Goal: Information Seeking & Learning: Learn about a topic

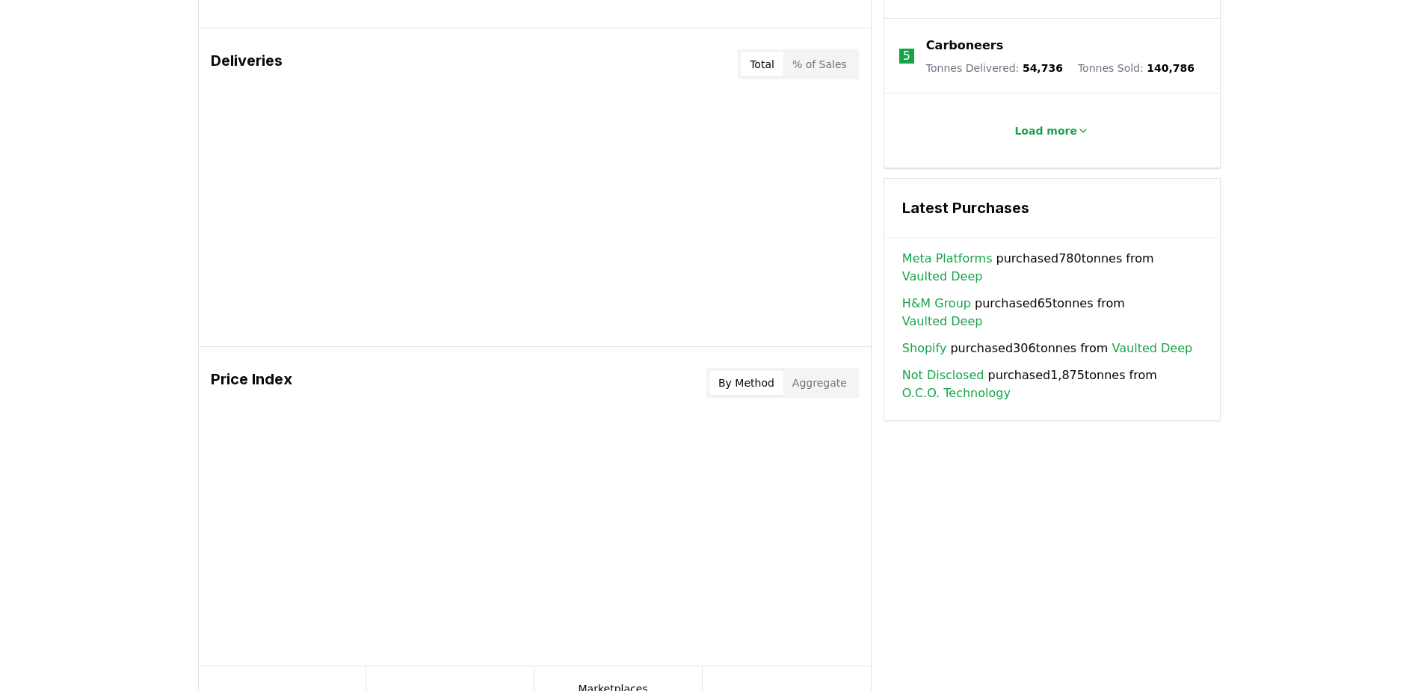
scroll to position [897, 0]
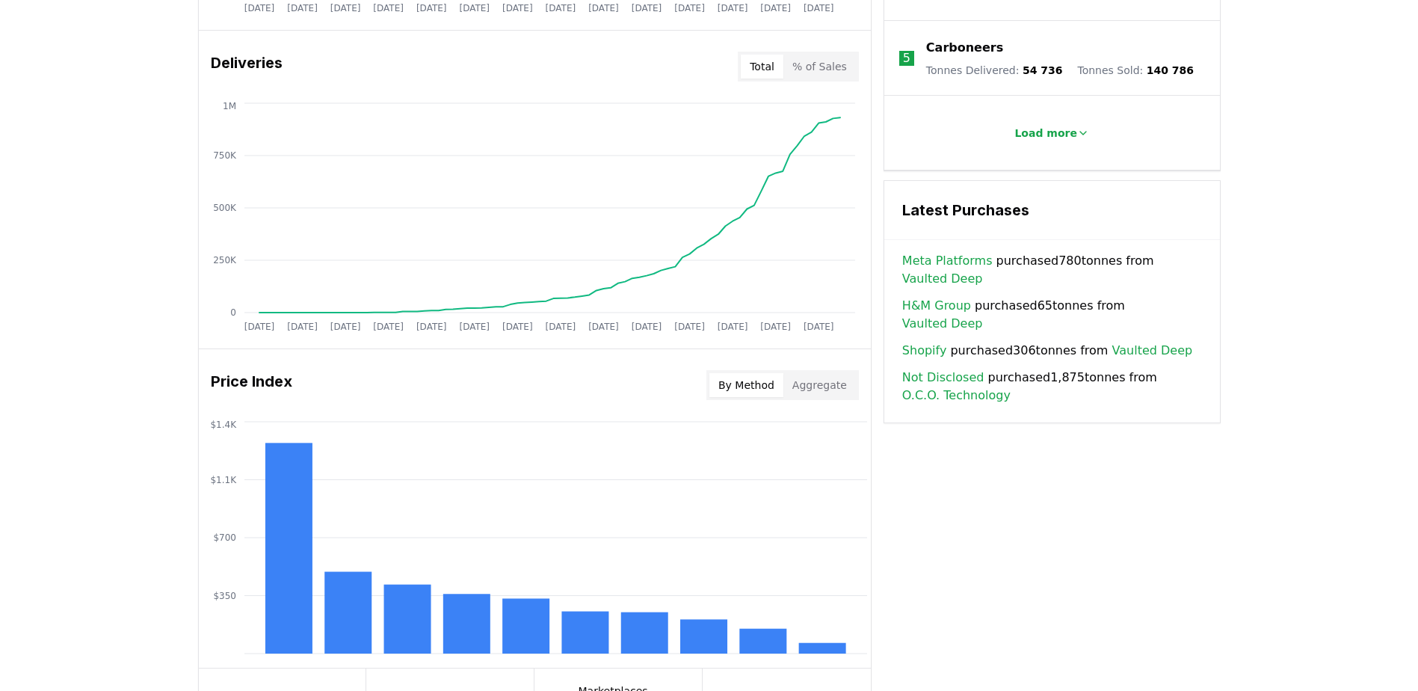
click at [944, 297] on link "H&M Group" at bounding box center [936, 306] width 69 height 18
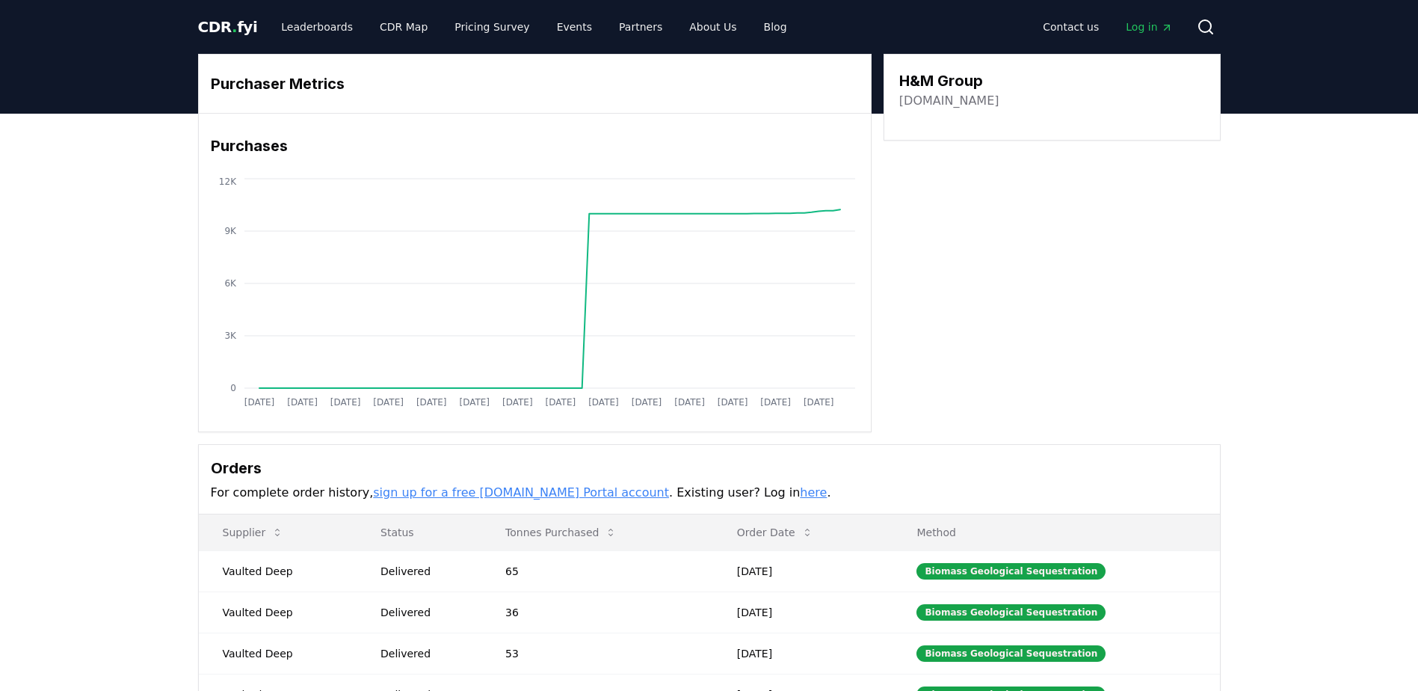
click at [226, 22] on span "CDR . fyi" at bounding box center [228, 27] width 60 height 18
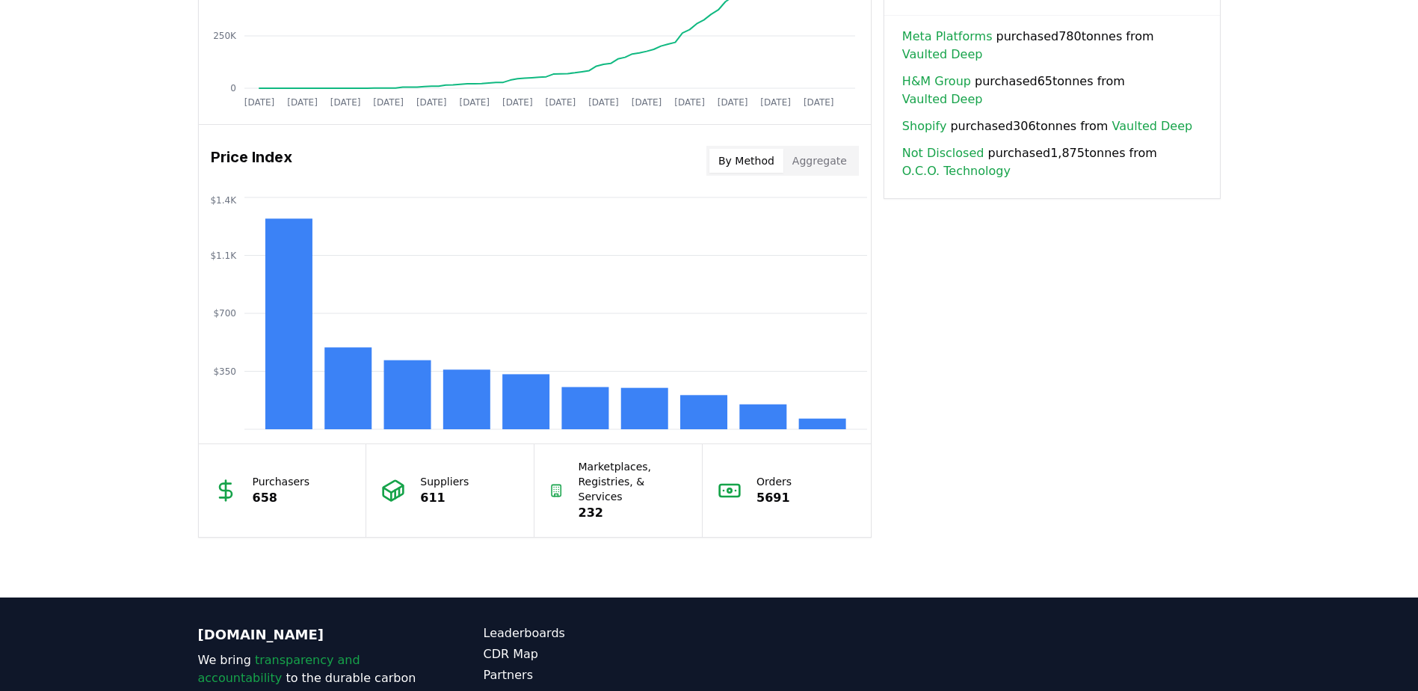
scroll to position [1047, 0]
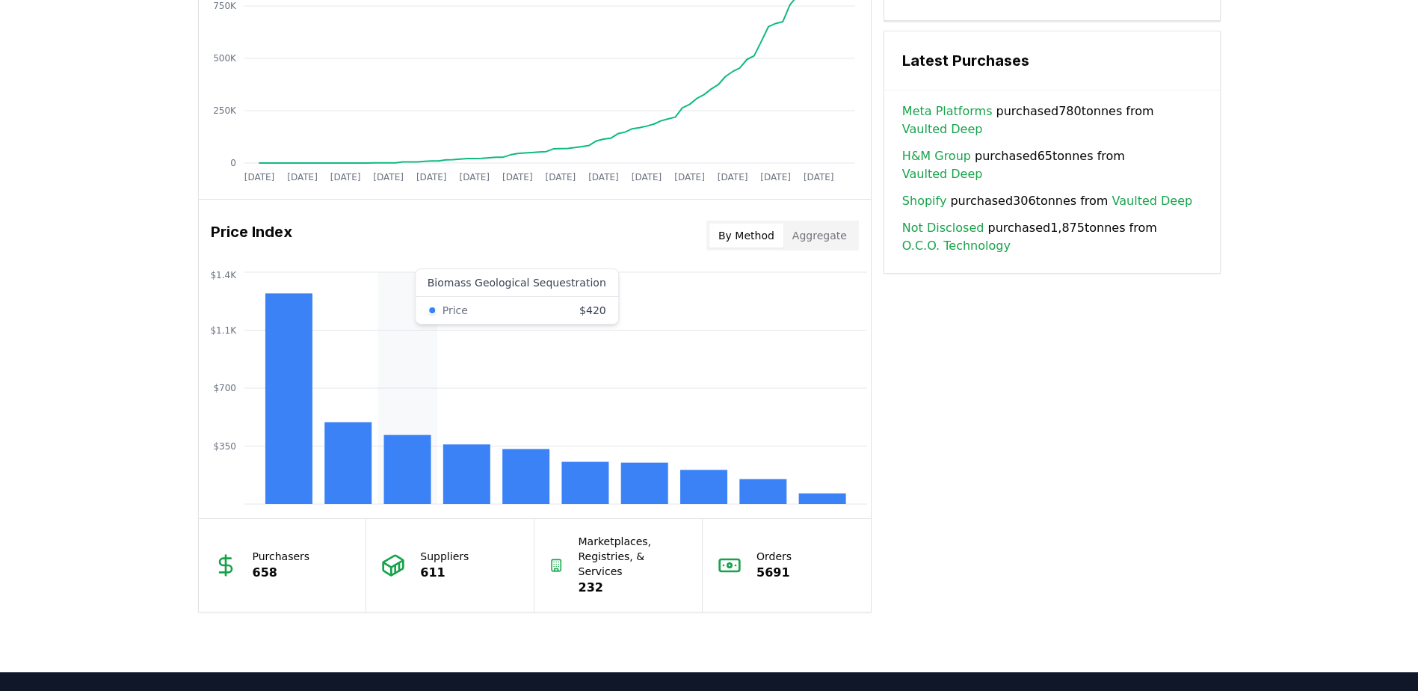
click at [422, 490] on rect at bounding box center [407, 469] width 47 height 69
drag, startPoint x: 828, startPoint y: 227, endPoint x: 817, endPoint y: 228, distance: 11.3
click at [828, 227] on button "Aggregate" at bounding box center [820, 236] width 73 height 24
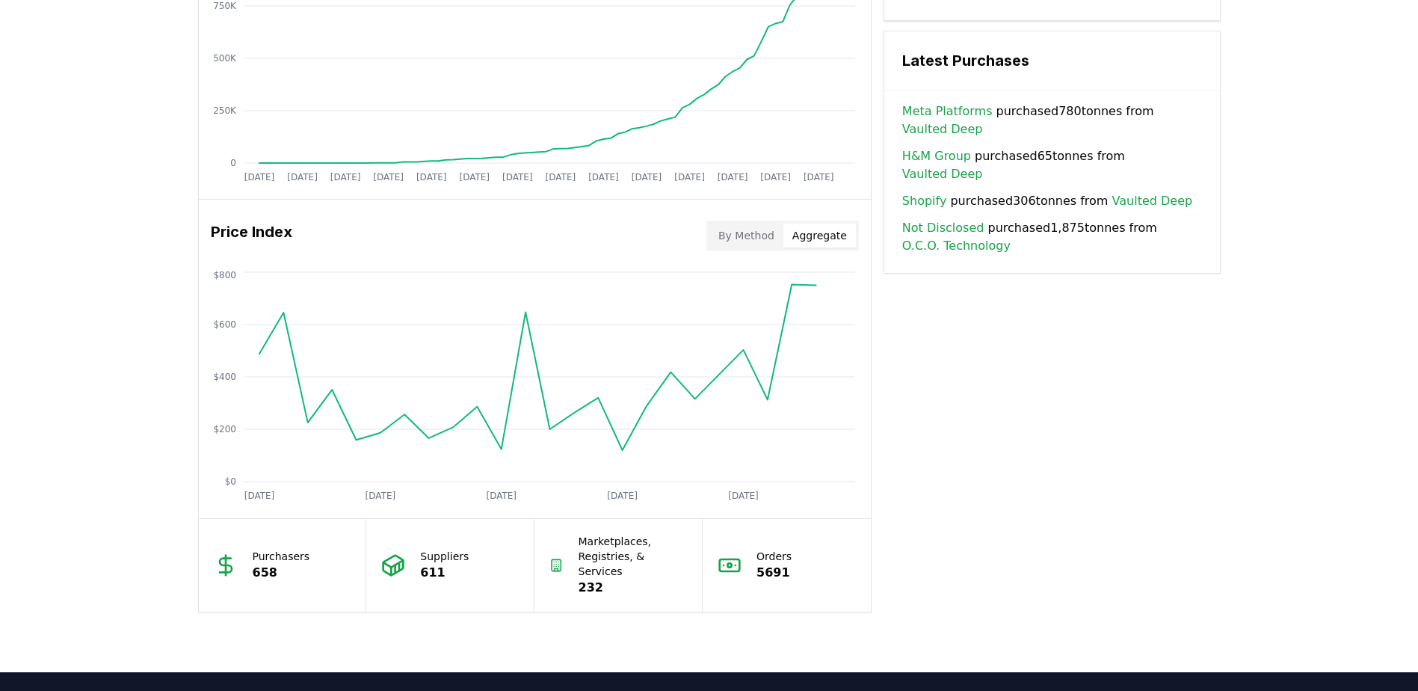
click at [757, 230] on button "By Method" at bounding box center [747, 236] width 74 height 24
